Goal: Transaction & Acquisition: Purchase product/service

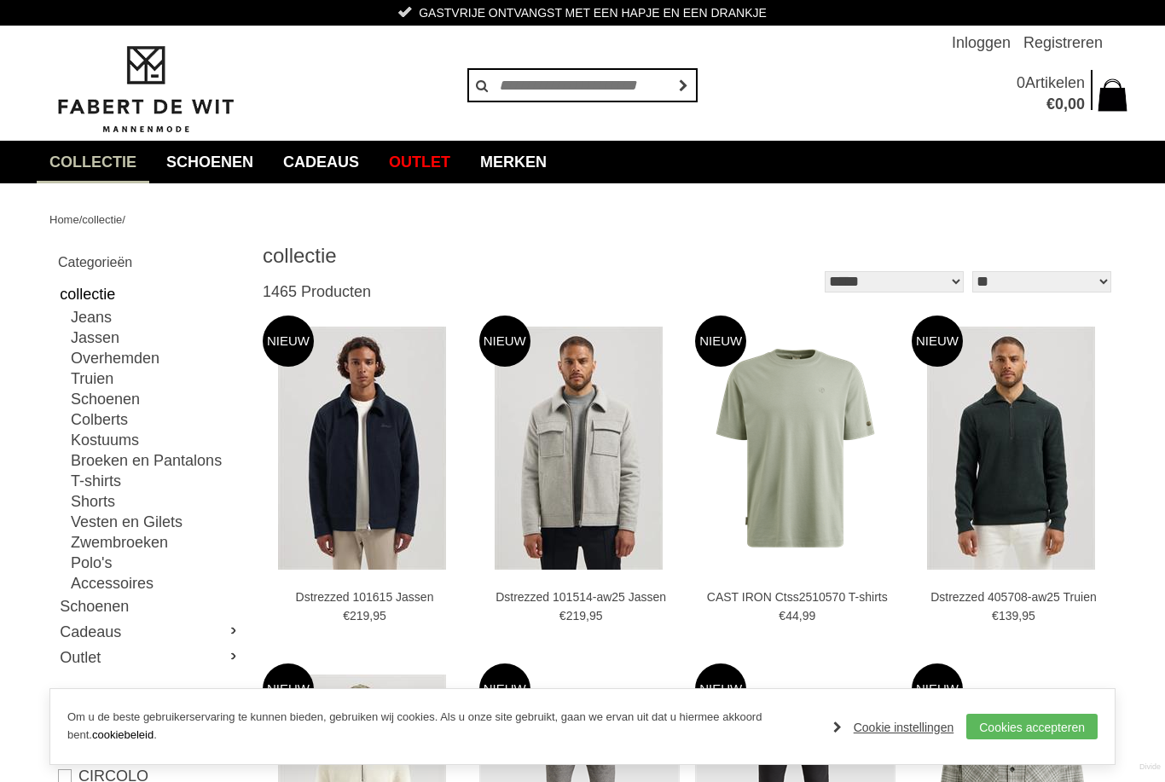
click at [90, 340] on link "Jassen" at bounding box center [156, 338] width 171 height 20
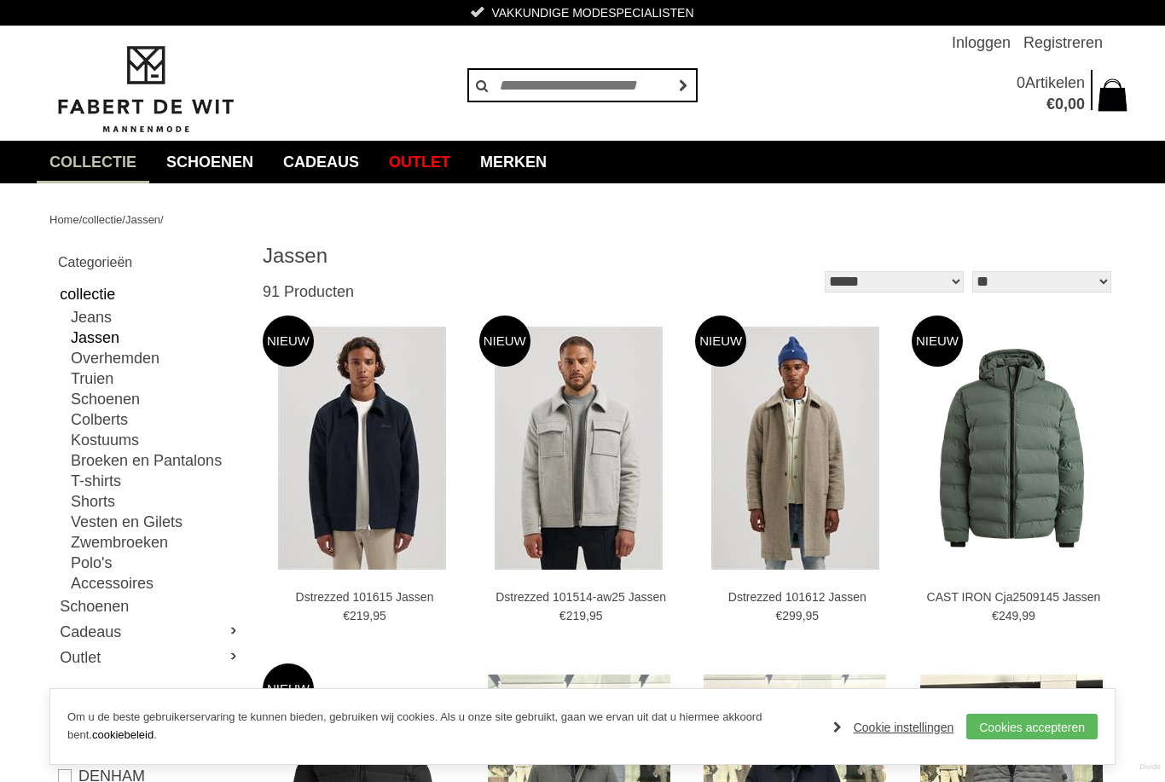
click at [88, 339] on link "Jassen" at bounding box center [156, 338] width 171 height 20
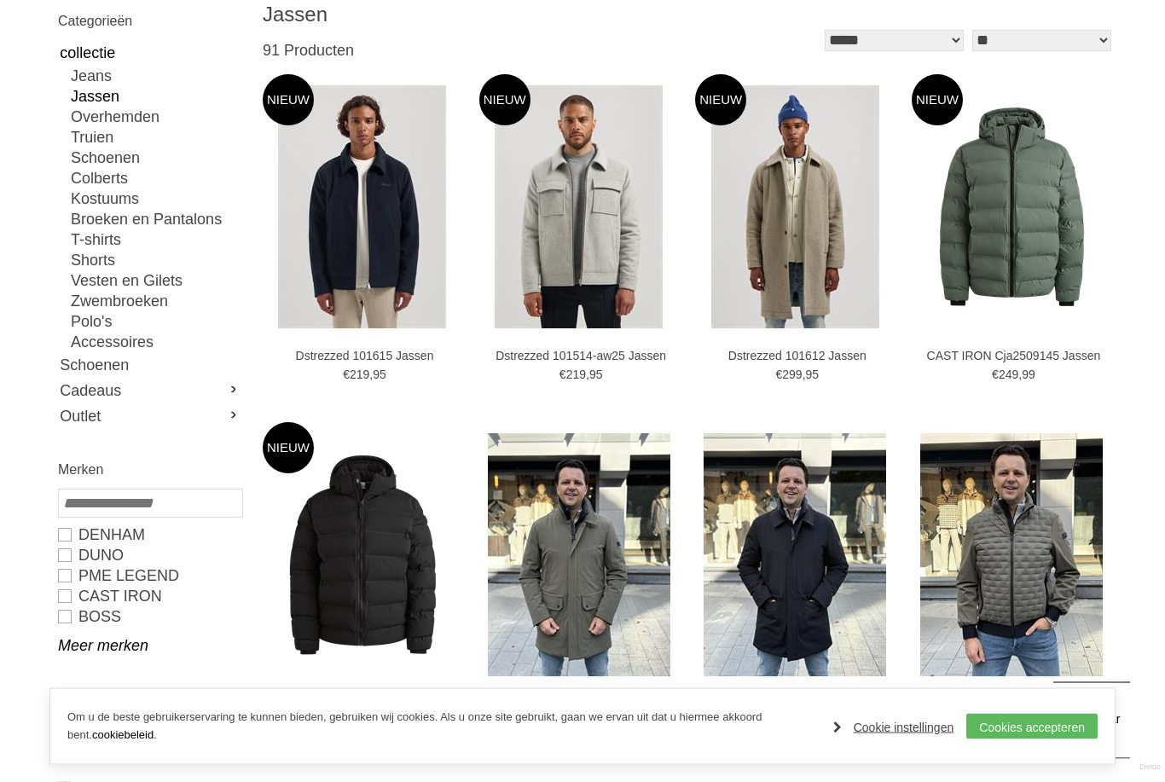
scroll to position [241, 0]
click at [97, 648] on link "Meer merken" at bounding box center [149, 645] width 183 height 20
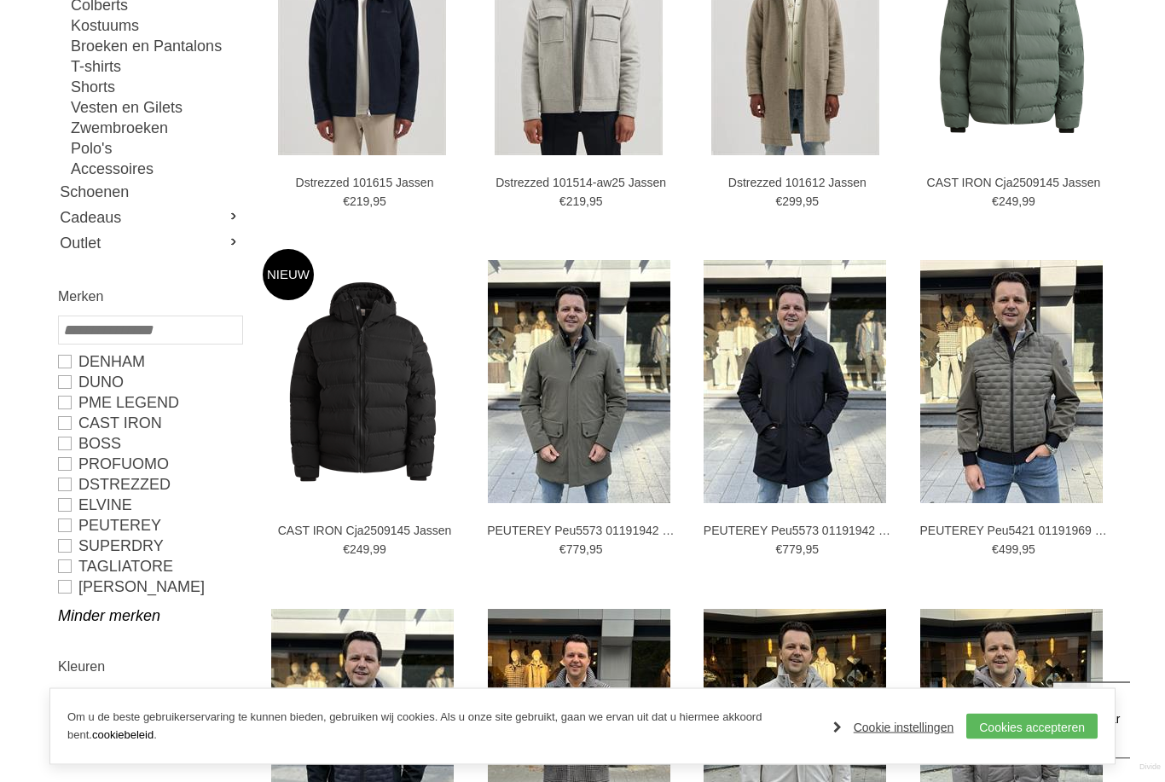
scroll to position [415, 0]
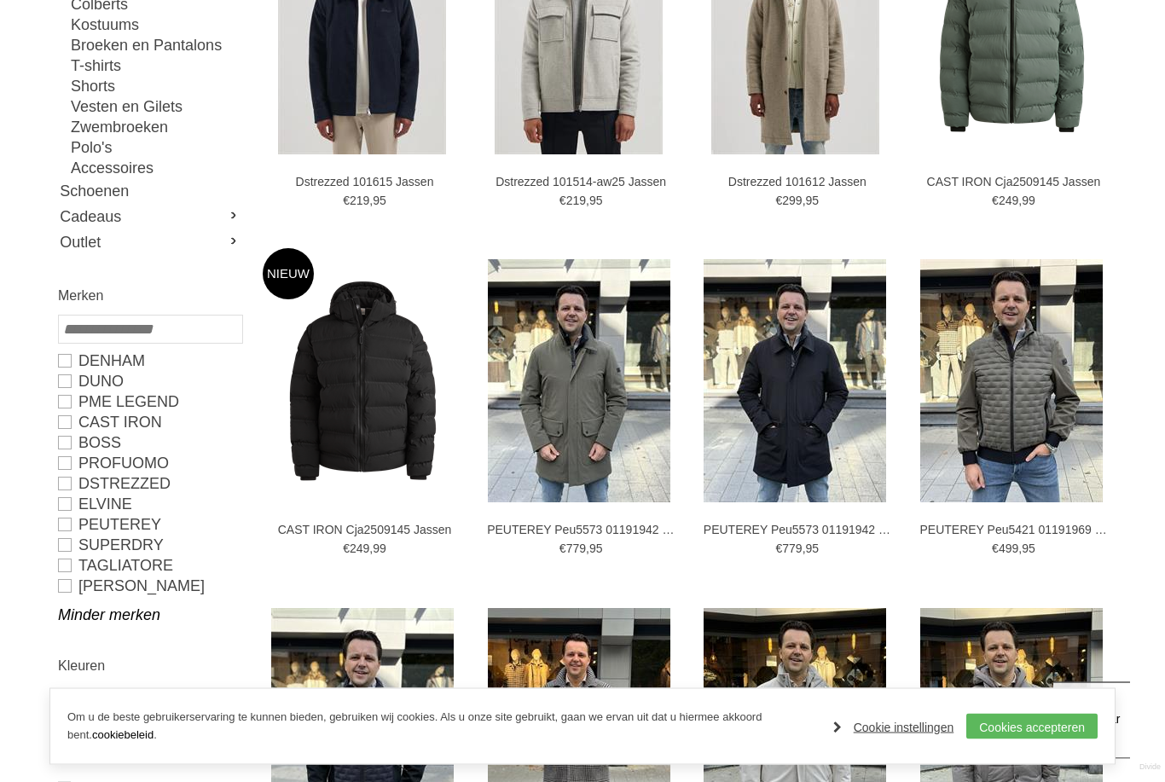
click at [65, 528] on link "PEUTEREY" at bounding box center [149, 525] width 183 height 20
type input "***"
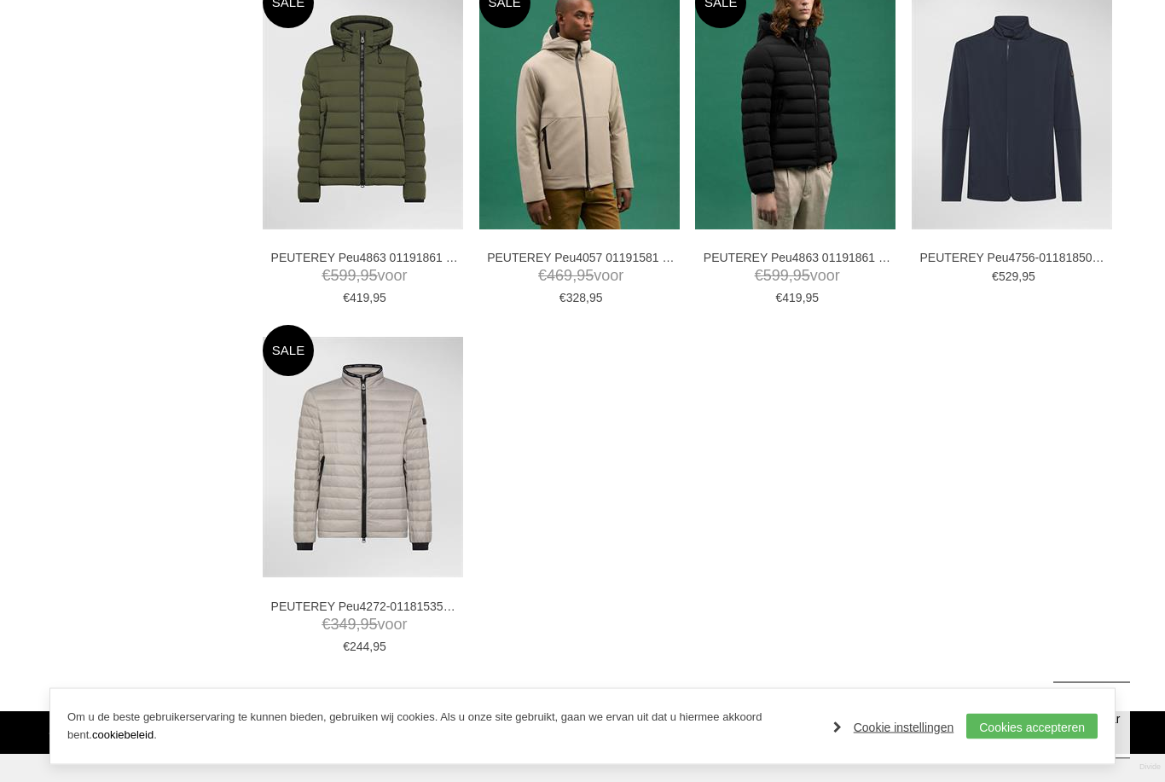
scroll to position [2185, 0]
click at [0, 0] on img at bounding box center [0, 0] width 0 height 0
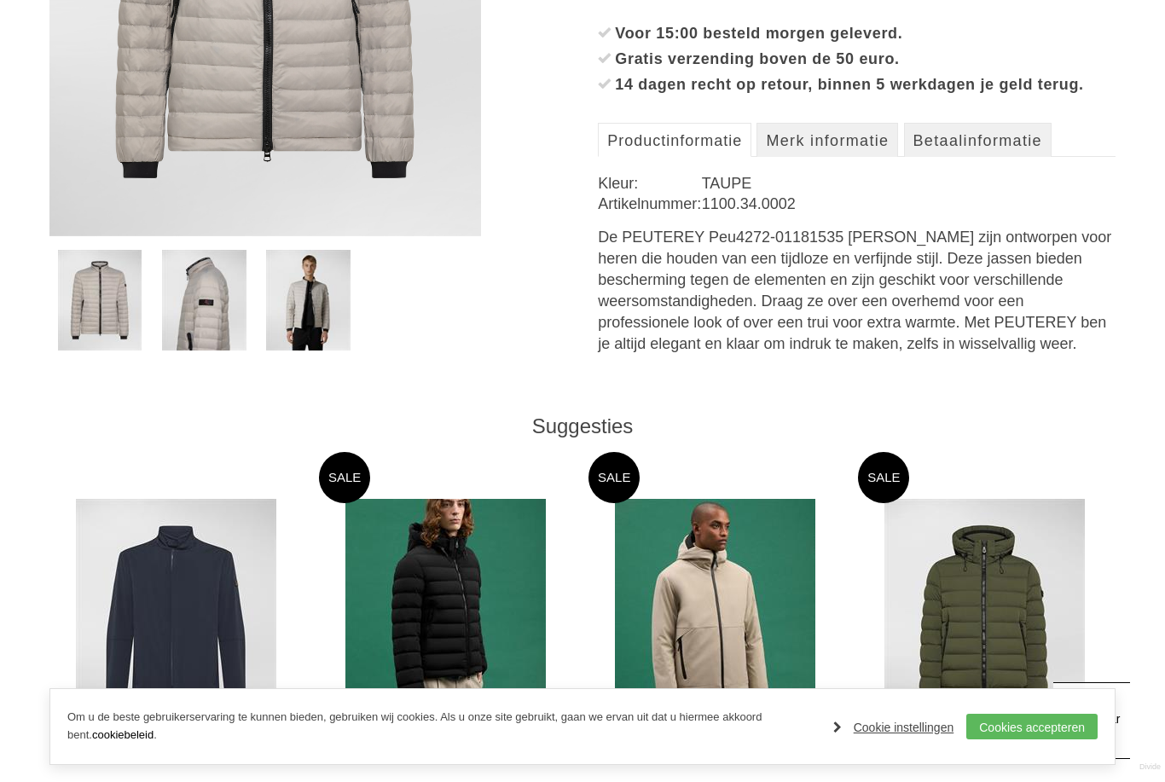
scroll to position [566, 0]
click at [1033, 740] on link "Cookies accepteren" at bounding box center [1031, 727] width 131 height 26
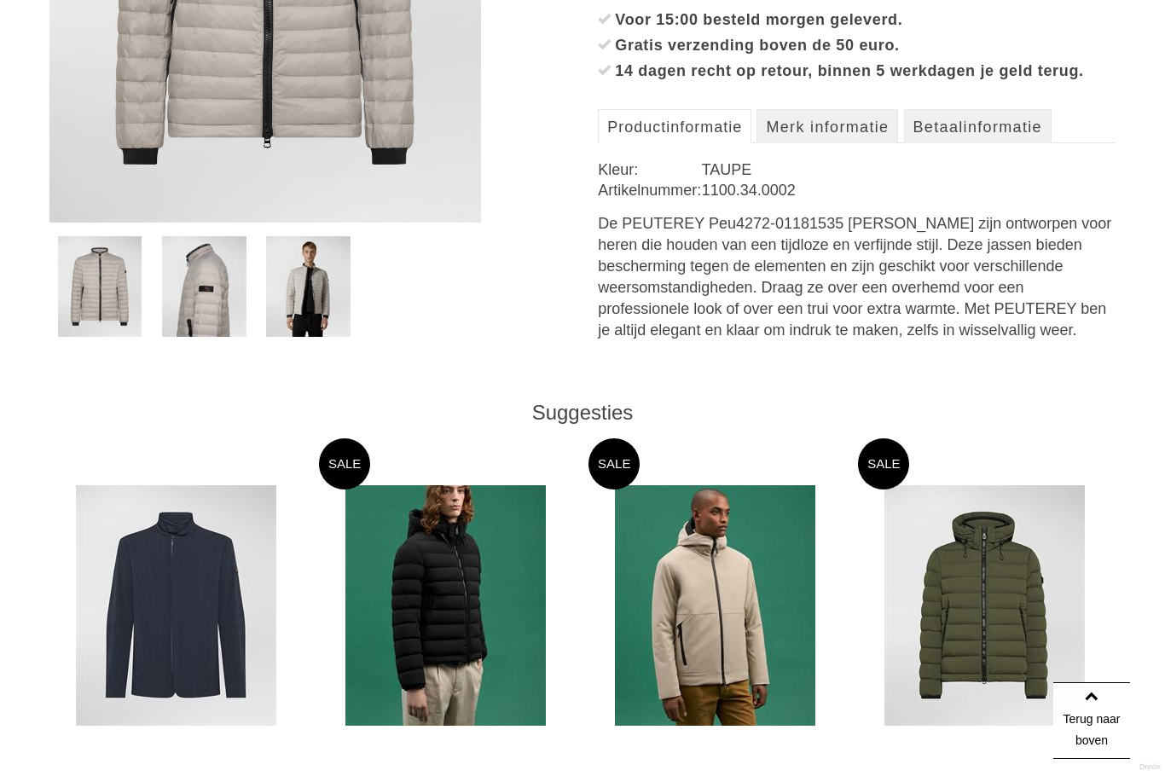
scroll to position [1083, 0]
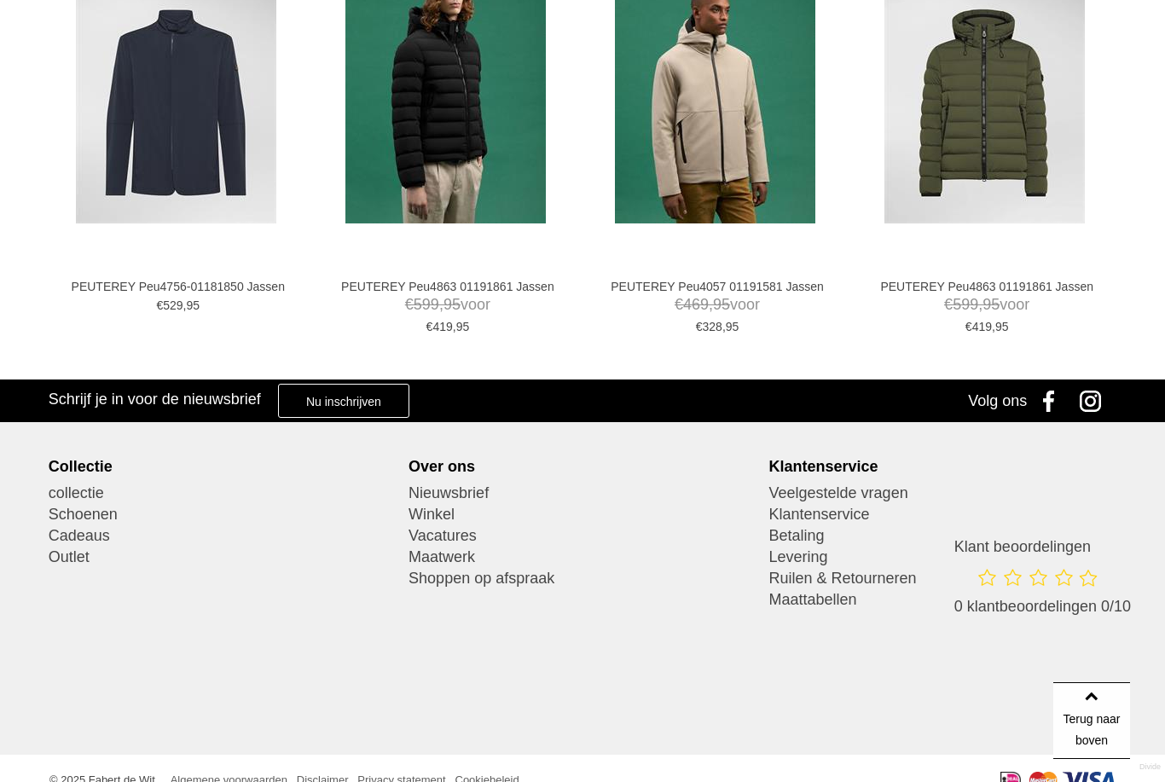
click at [786, 589] on link "Ruilen & Retourneren" at bounding box center [943, 578] width 348 height 21
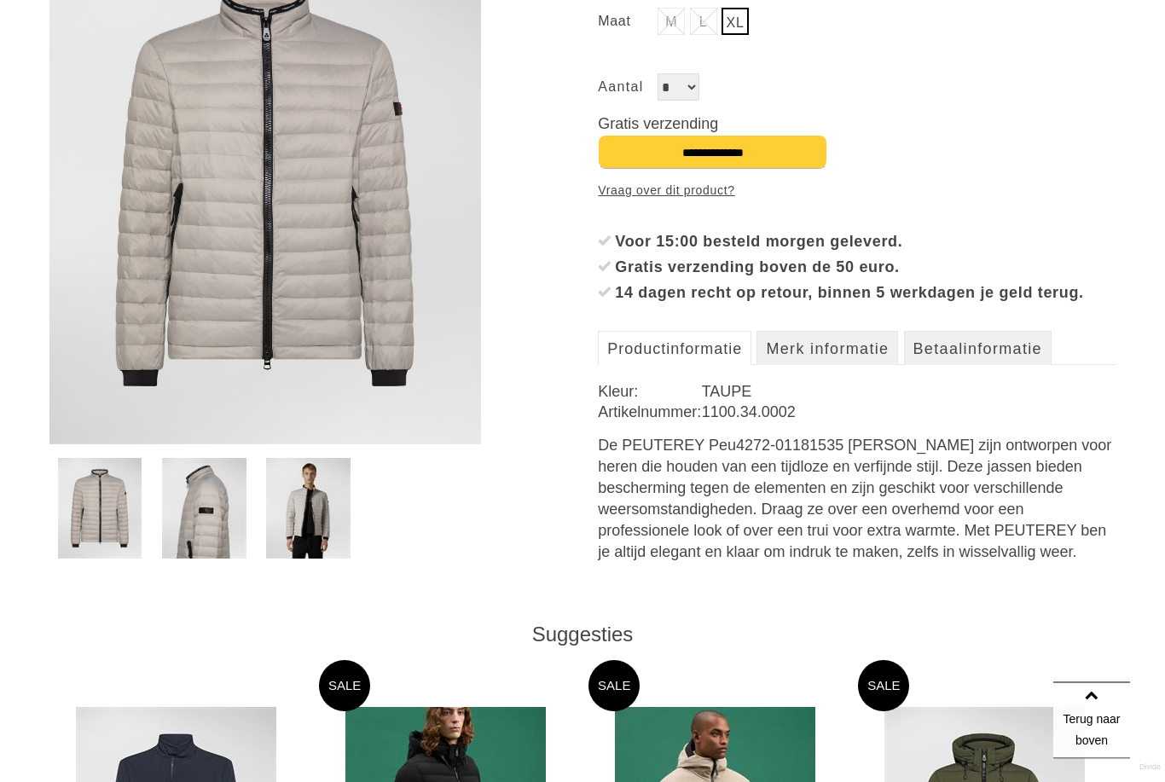
scroll to position [0, 0]
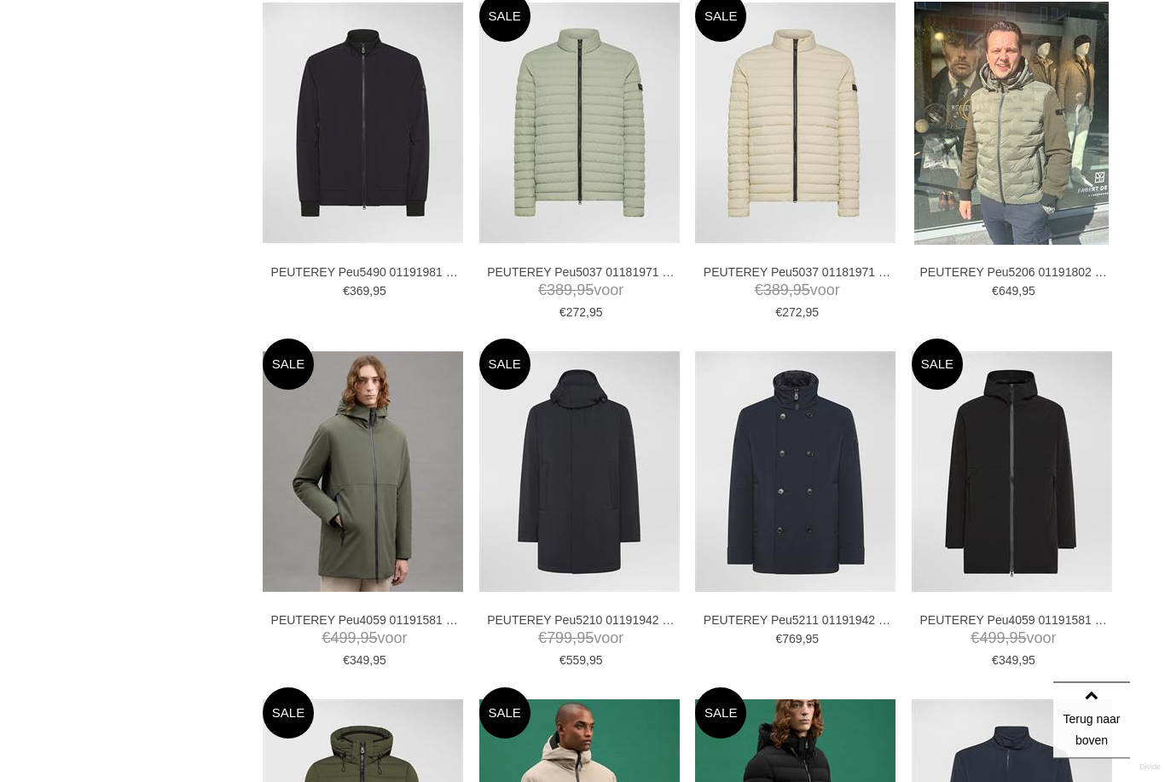
scroll to position [1474, 0]
click at [0, 0] on img at bounding box center [0, 0] width 0 height 0
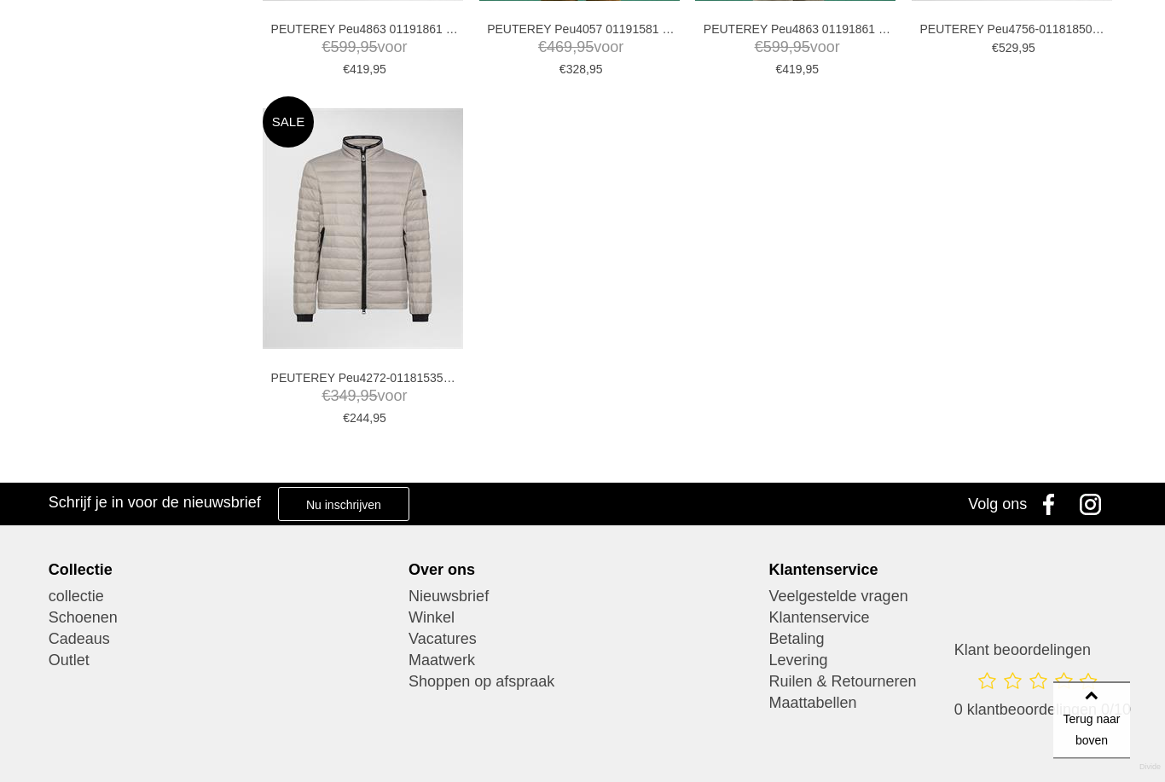
scroll to position [2191, 0]
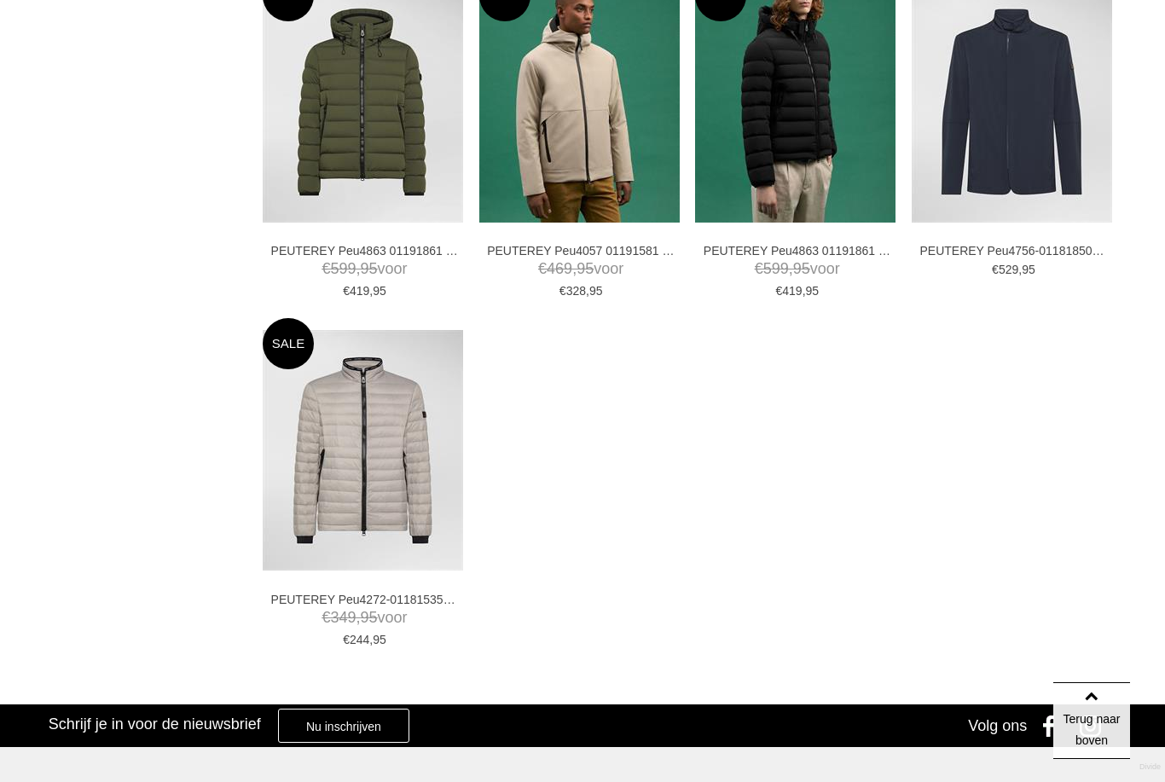
click at [0, 0] on img at bounding box center [0, 0] width 0 height 0
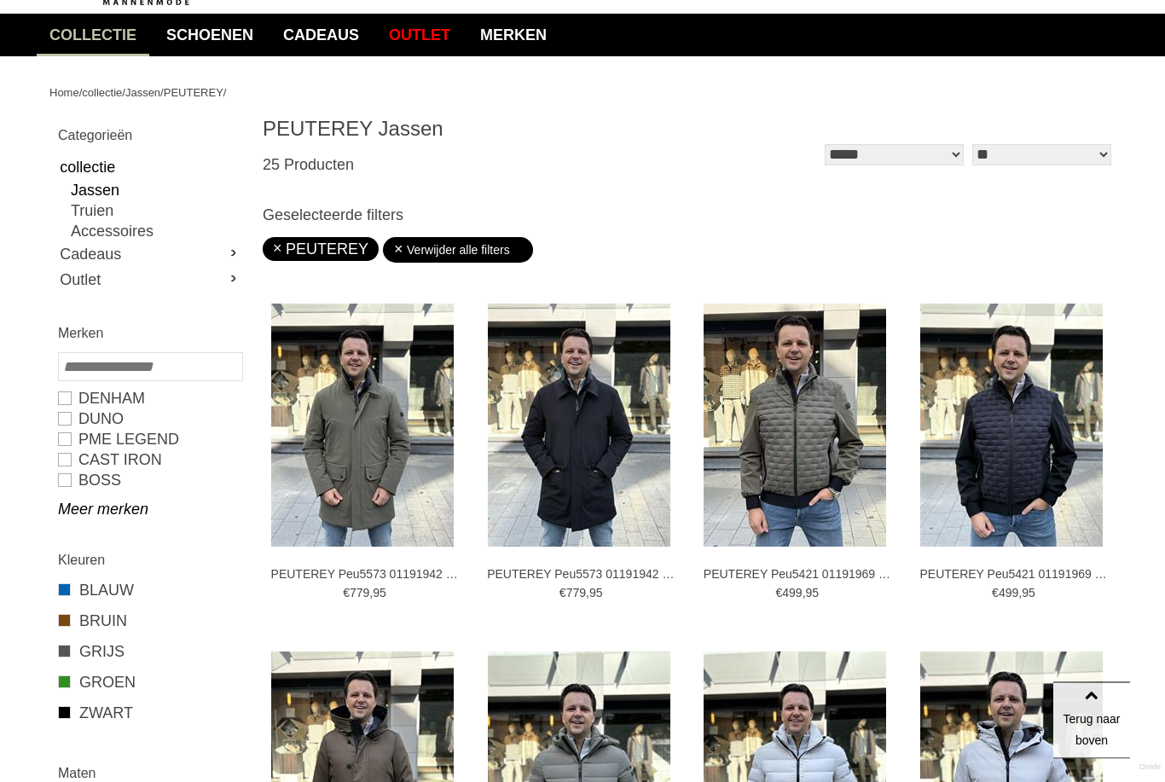
scroll to position [127, 0]
click at [75, 484] on link "BOSS" at bounding box center [149, 480] width 183 height 20
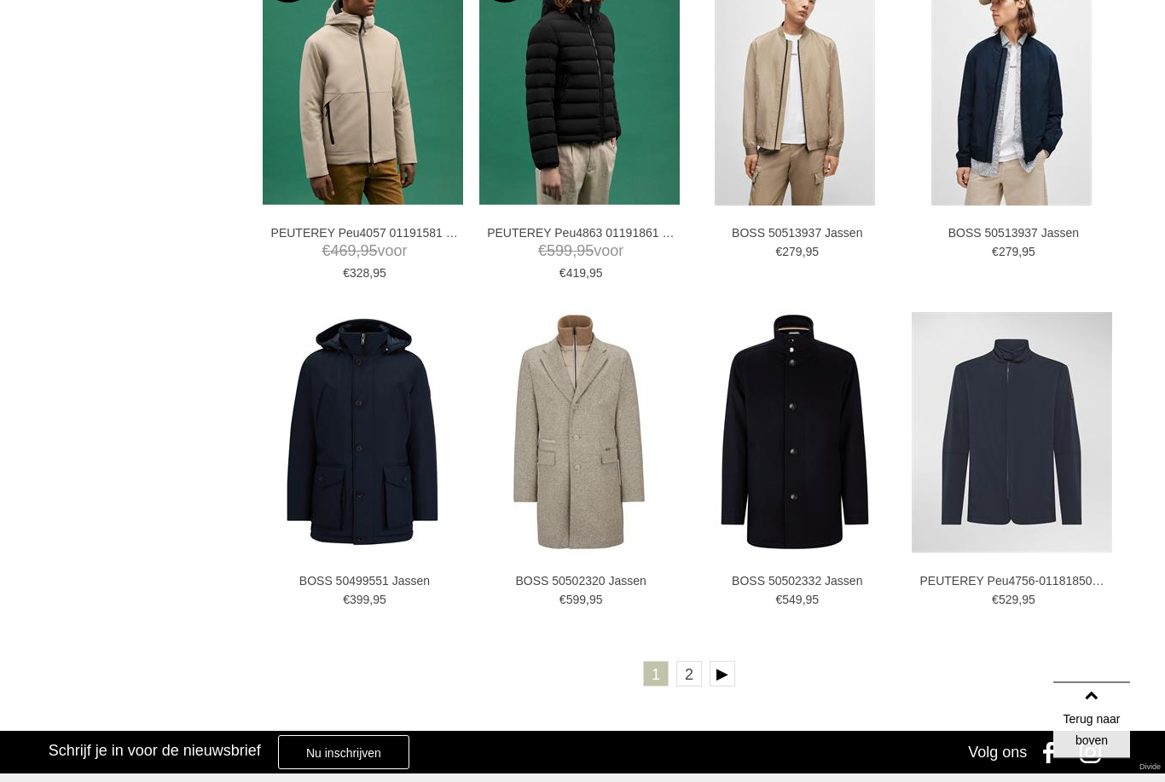
scroll to position [2906, 0]
click at [728, 672] on link at bounding box center [723, 674] width 26 height 26
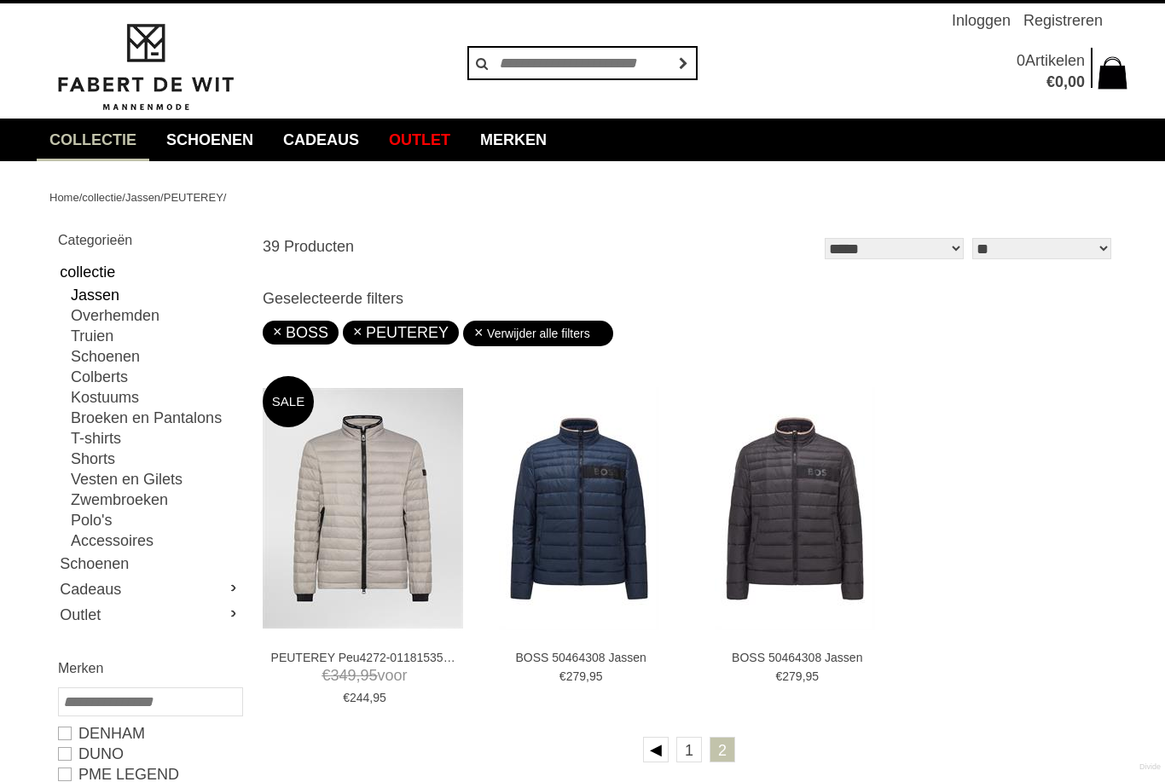
scroll to position [122, 0]
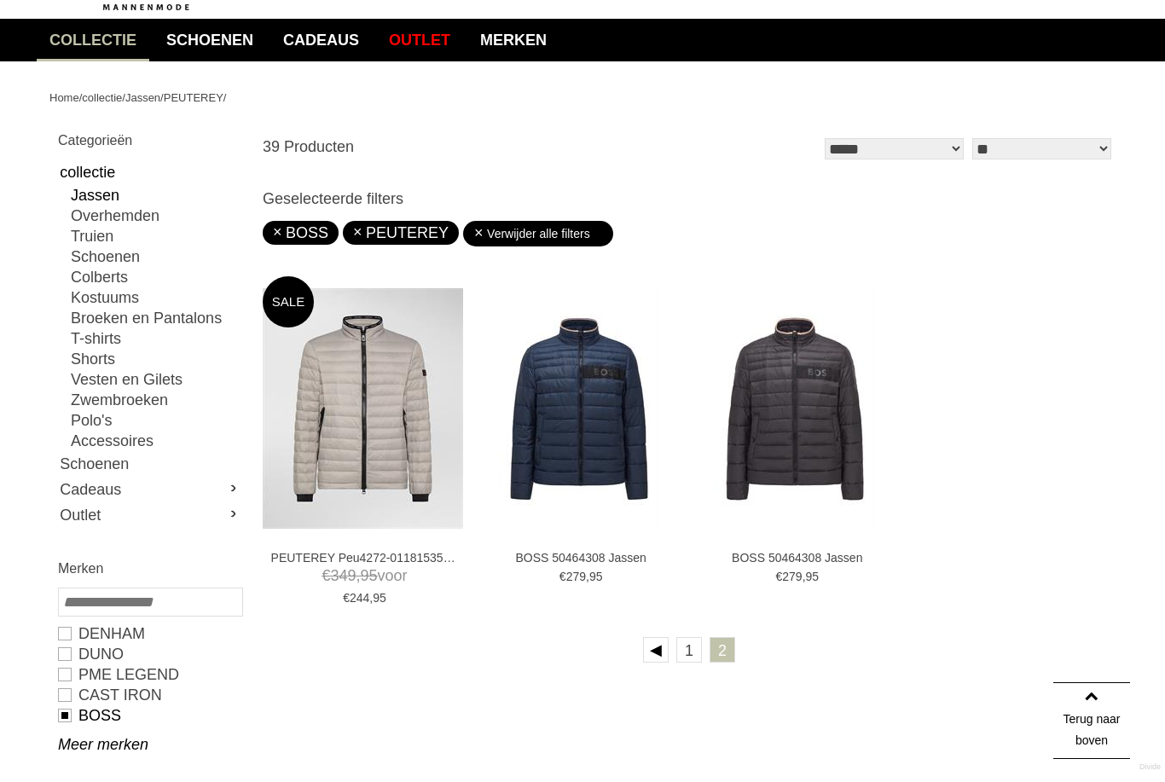
click at [568, 448] on img at bounding box center [579, 408] width 160 height 243
